Goal: Information Seeking & Learning: Check status

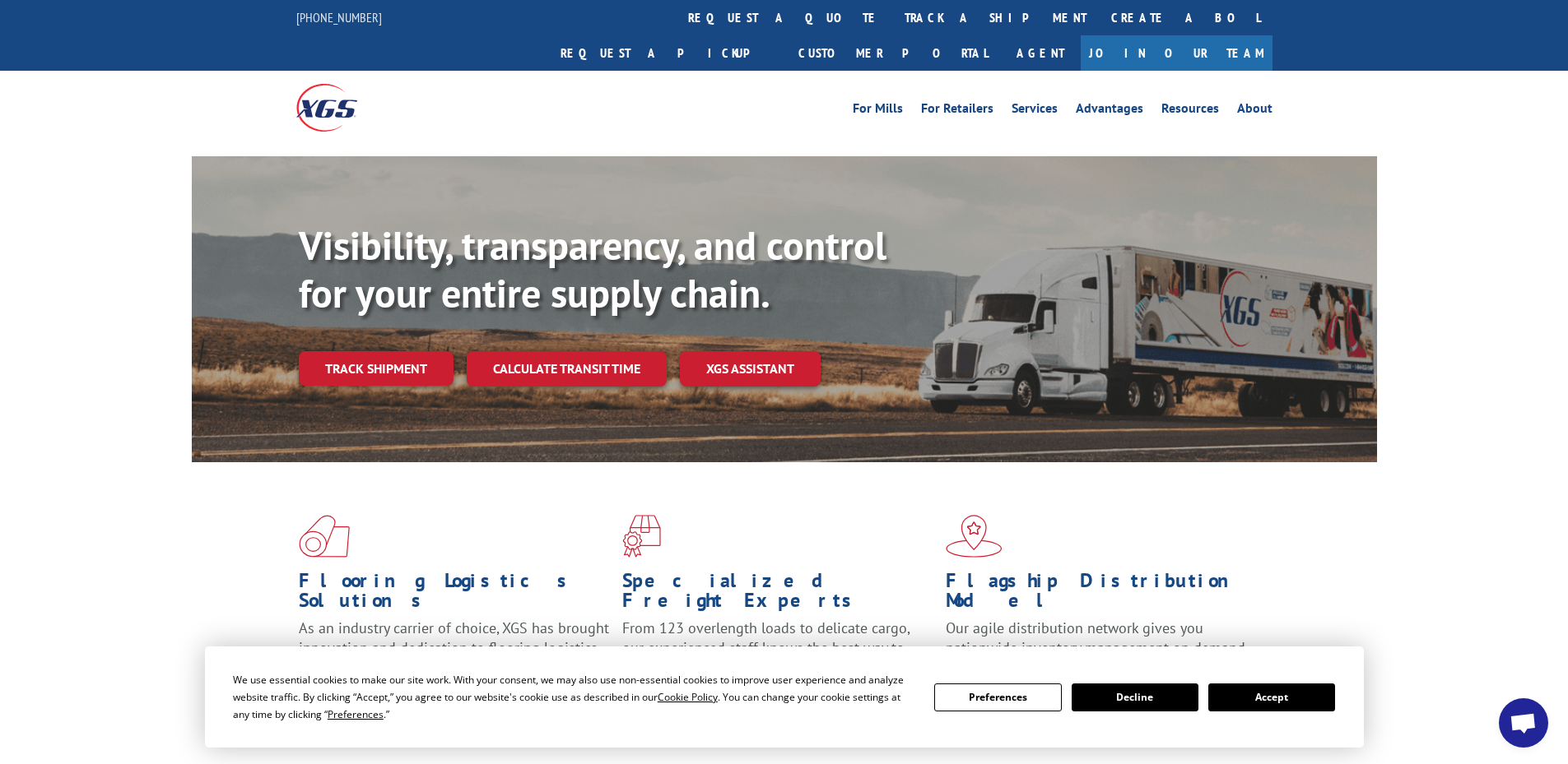
click at [1245, 696] on button "Accept" at bounding box center [1271, 697] width 127 height 28
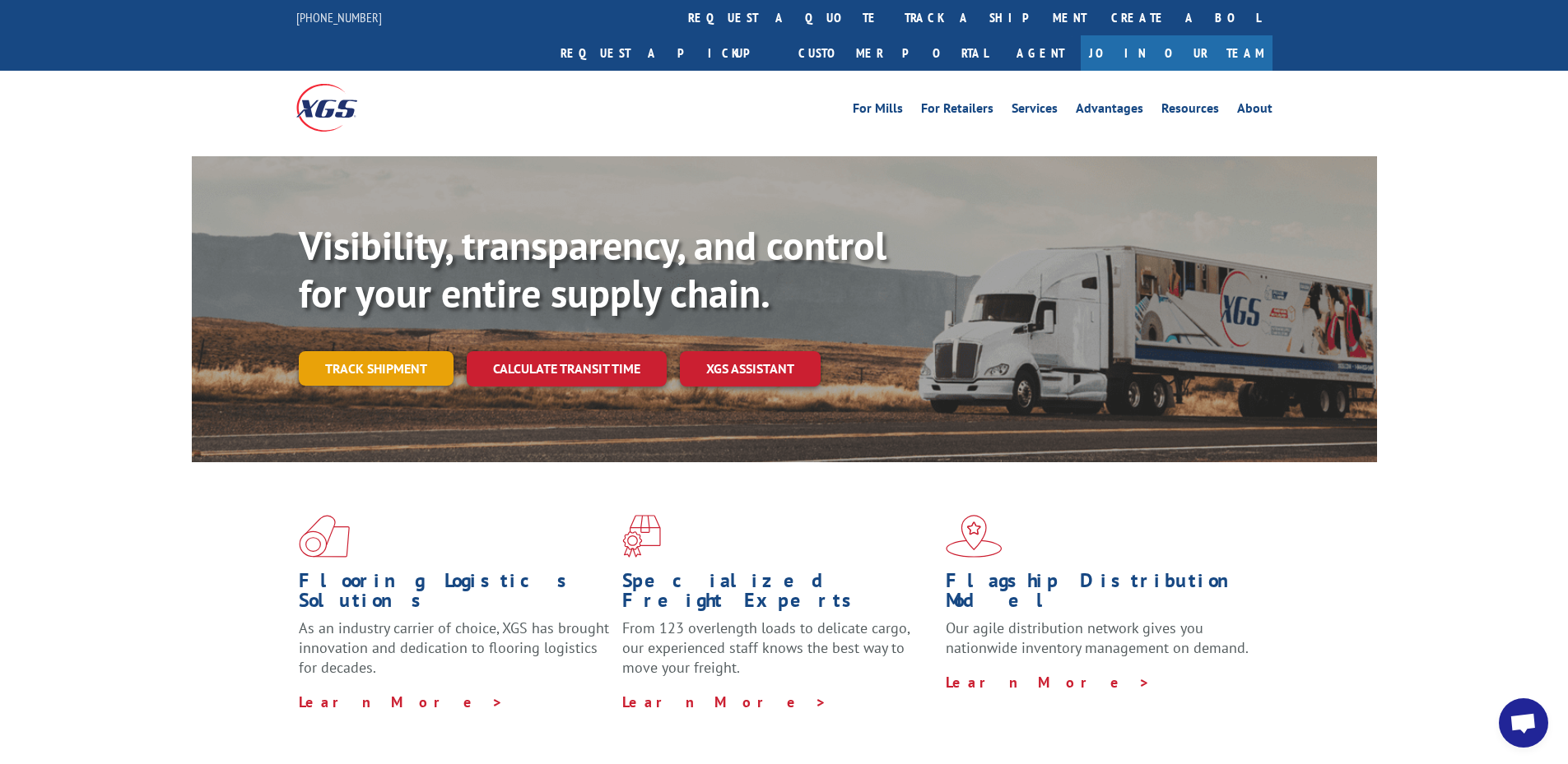
click at [395, 352] on link "Track shipment" at bounding box center [376, 369] width 154 height 35
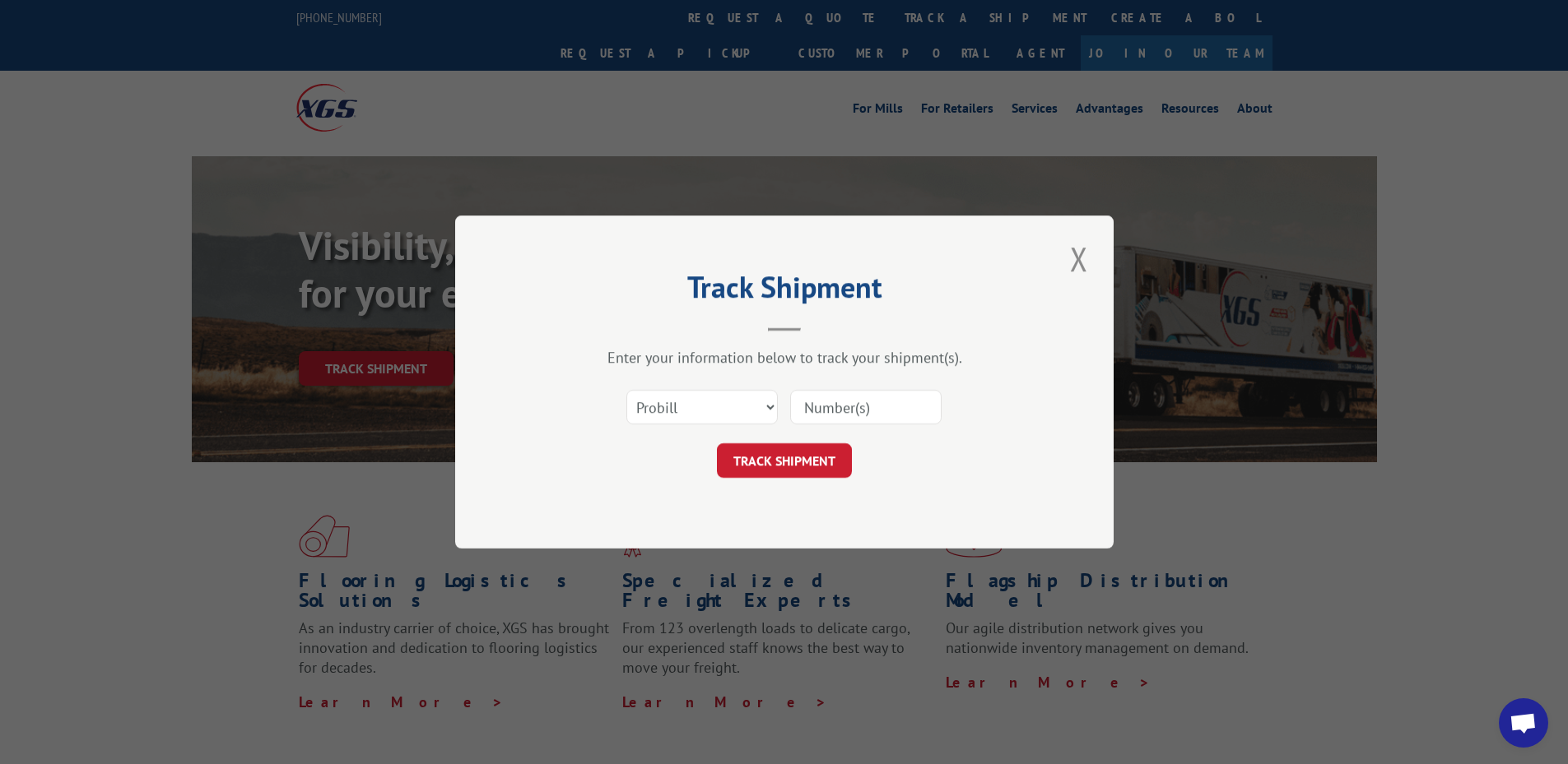
click at [824, 409] on input at bounding box center [866, 407] width 151 height 35
paste input "17537479"
type input "17537479"
click at [774, 451] on button "TRACK SHIPMENT" at bounding box center [783, 460] width 134 height 35
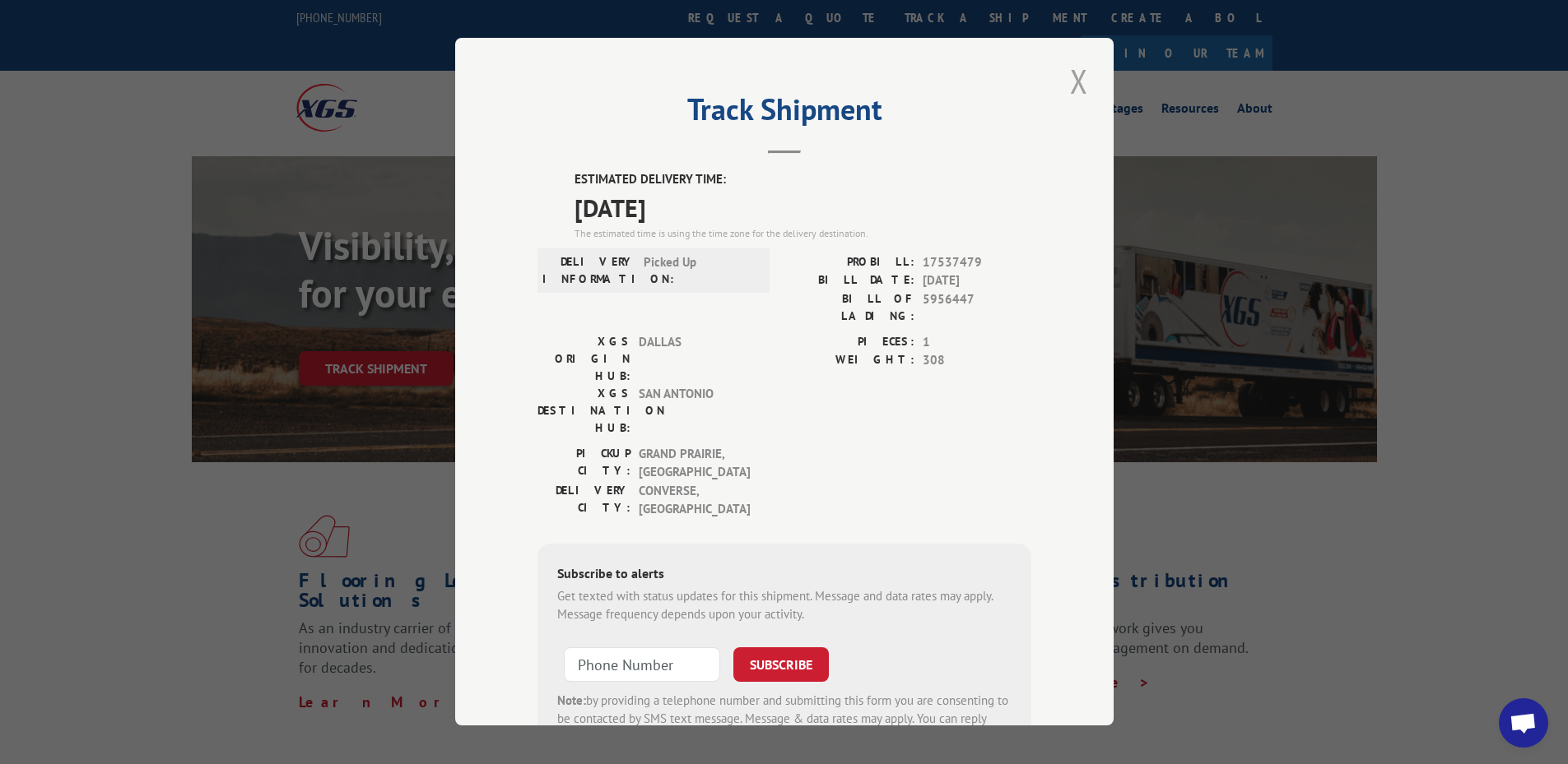
click at [1076, 78] on button "Close modal" at bounding box center [1079, 81] width 28 height 45
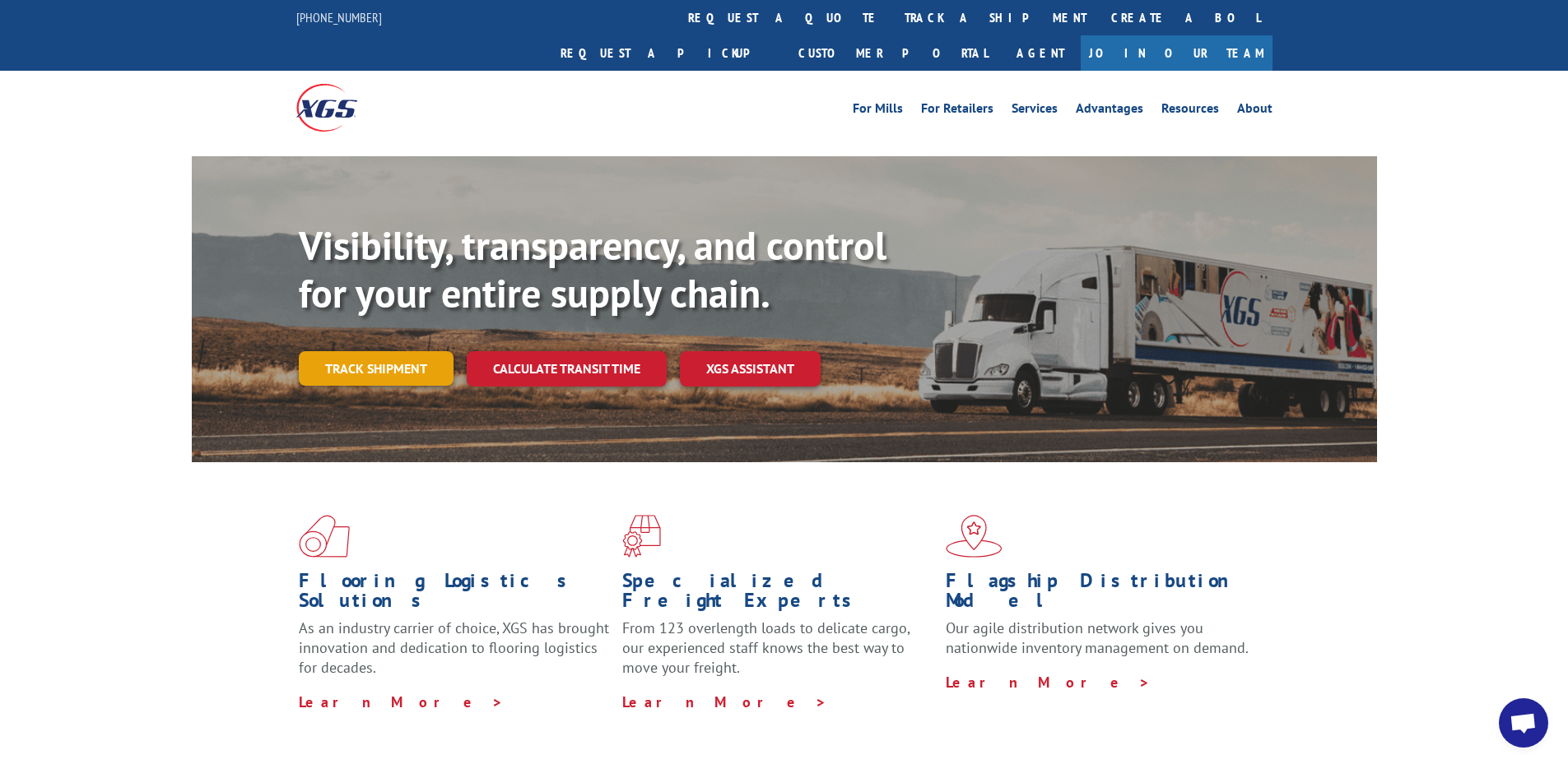
click at [348, 352] on link "Track shipment" at bounding box center [376, 369] width 154 height 35
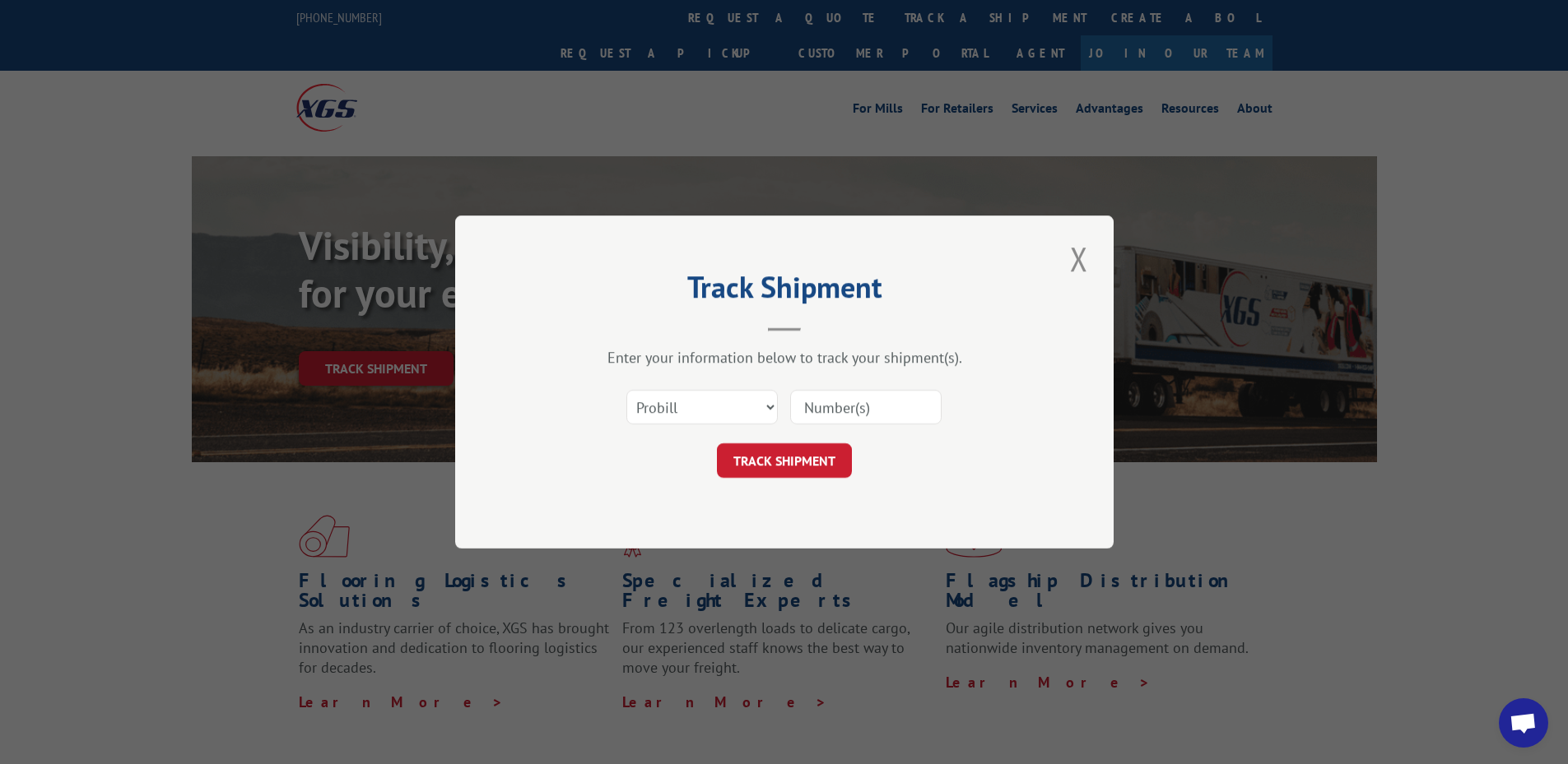
click at [819, 409] on input at bounding box center [866, 407] width 151 height 35
paste input "17537479"
type input "17537479"
click at [764, 467] on button "TRACK SHIPMENT" at bounding box center [783, 460] width 134 height 35
